Goal: Find specific page/section: Find specific page/section

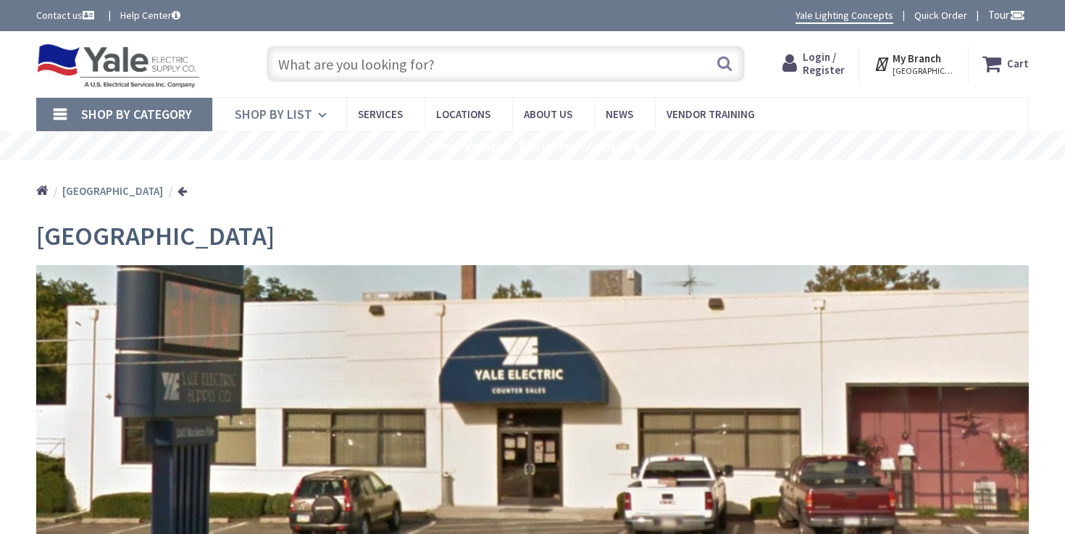
click at [302, 112] on span "Shop By List" at bounding box center [274, 114] width 78 height 17
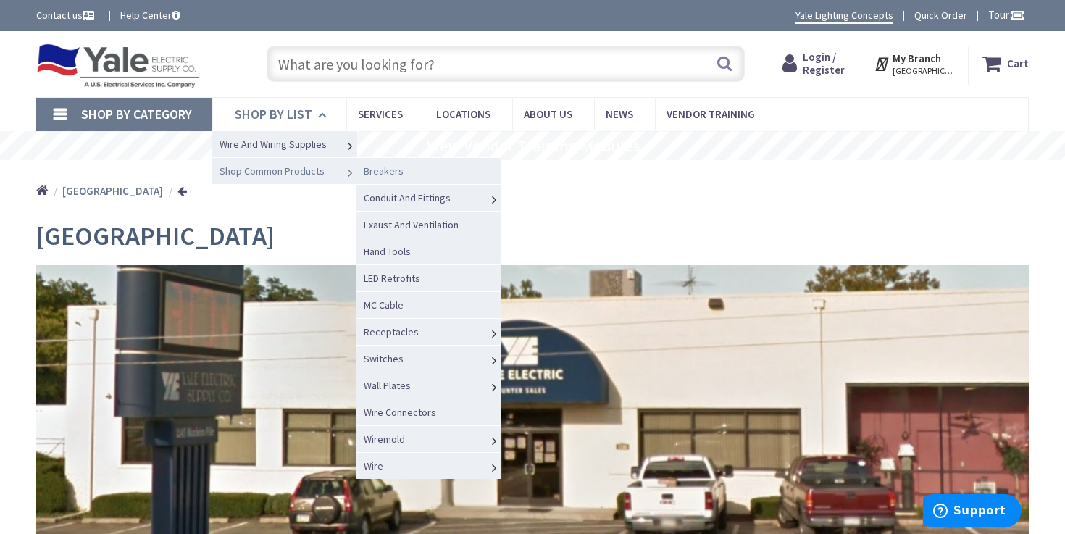
click at [433, 168] on link "Breakers" at bounding box center [429, 170] width 145 height 27
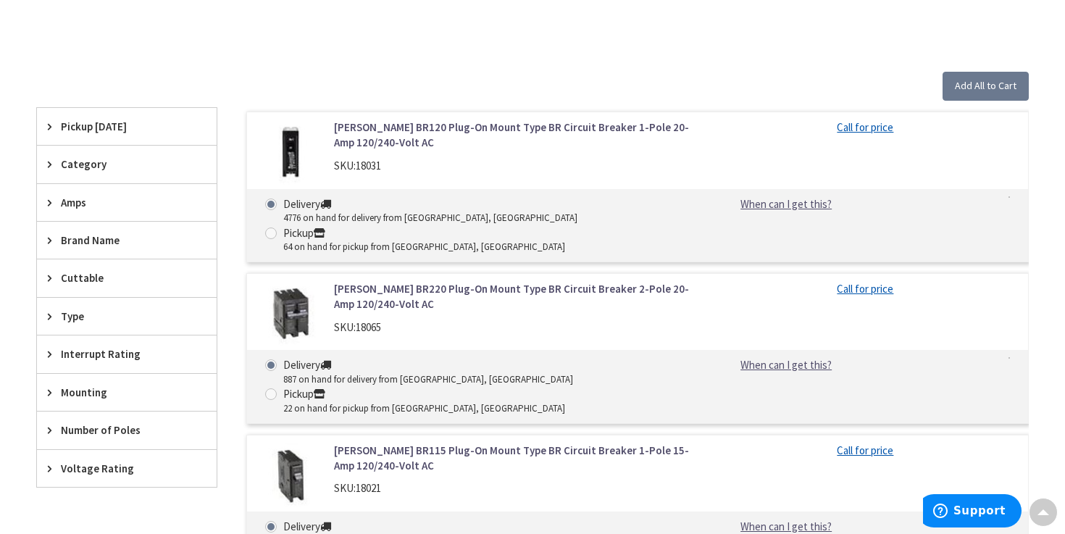
scroll to position [402, 0]
click at [115, 201] on span "Amps" at bounding box center [120, 201] width 118 height 15
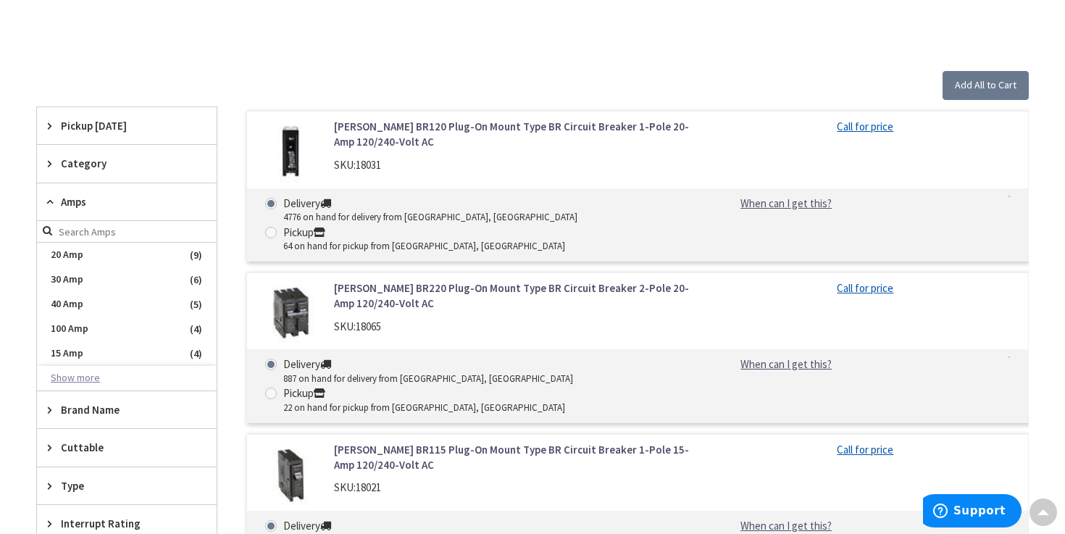
click at [85, 376] on button "Show more" at bounding box center [127, 378] width 180 height 25
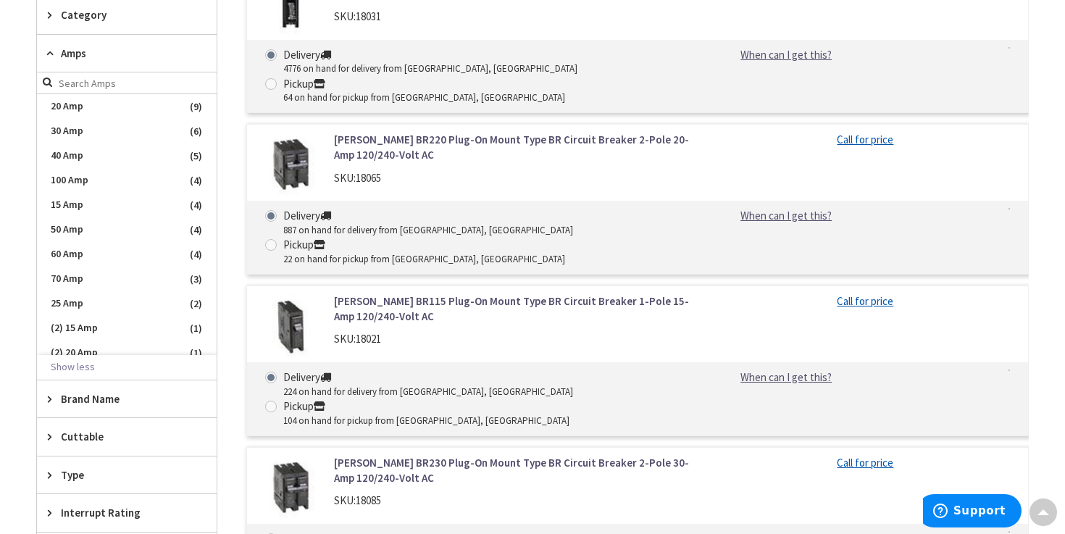
scroll to position [0, 0]
